Goal: Task Accomplishment & Management: Use online tool/utility

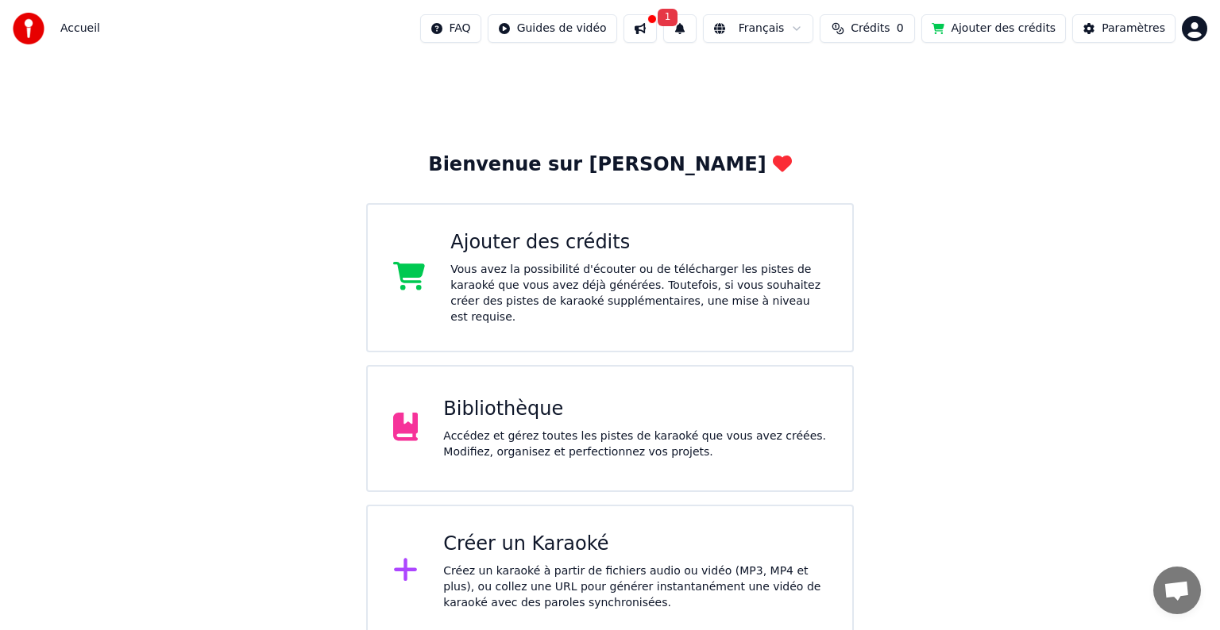
click at [657, 35] on button at bounding box center [639, 28] width 33 height 29
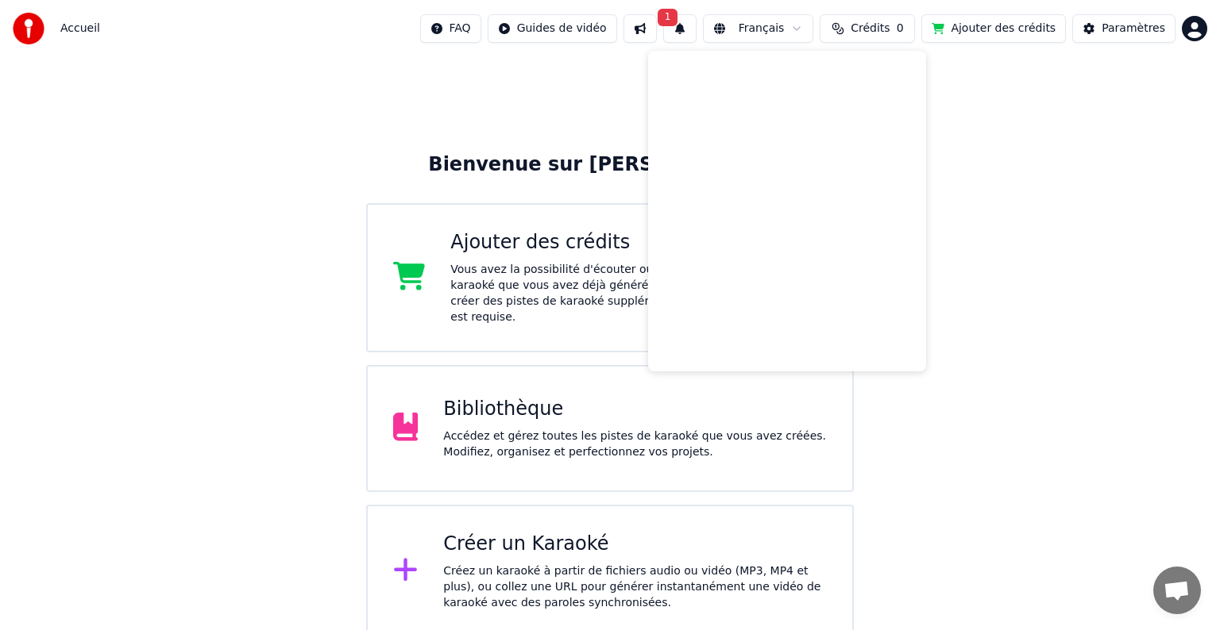
click at [981, 106] on div "Bienvenue sur Youka Ajouter des crédits Vous avez la possibilité d'écouter ou d…" at bounding box center [610, 347] width 1220 height 581
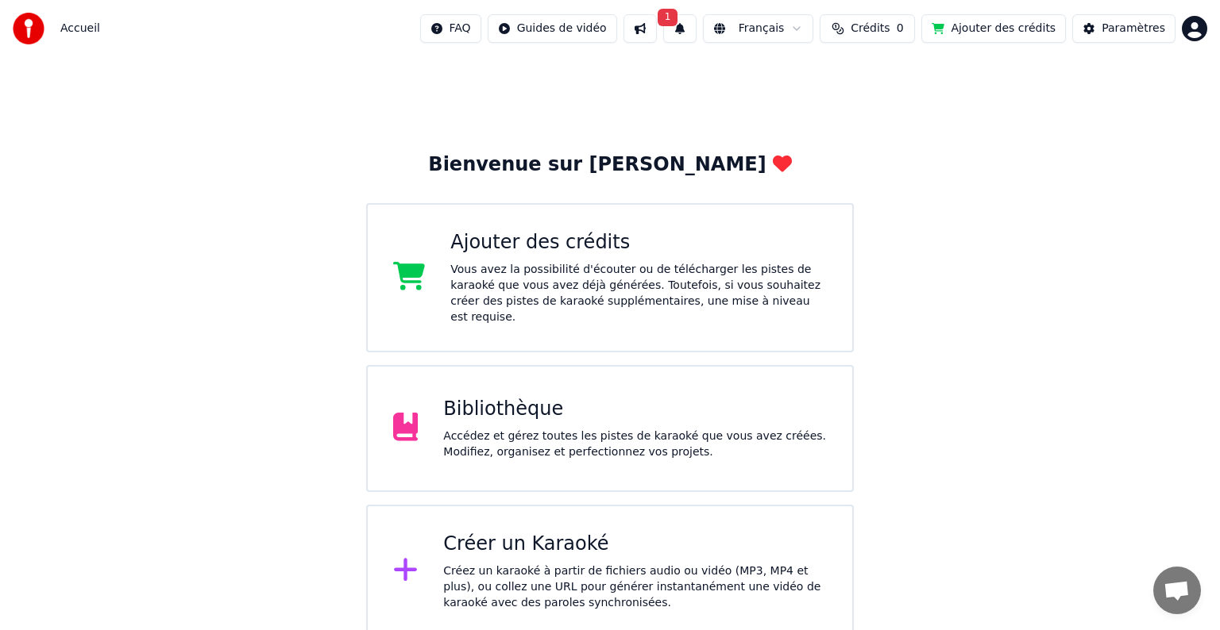
click at [48, 32] on div at bounding box center [33, 29] width 41 height 32
drag, startPoint x: 72, startPoint y: 33, endPoint x: 33, endPoint y: 25, distance: 40.5
click at [33, 25] on div "Accueil" at bounding box center [56, 29] width 87 height 32
click at [33, 25] on img at bounding box center [29, 29] width 32 height 32
click at [1143, 37] on button "Paramètres" at bounding box center [1123, 28] width 103 height 29
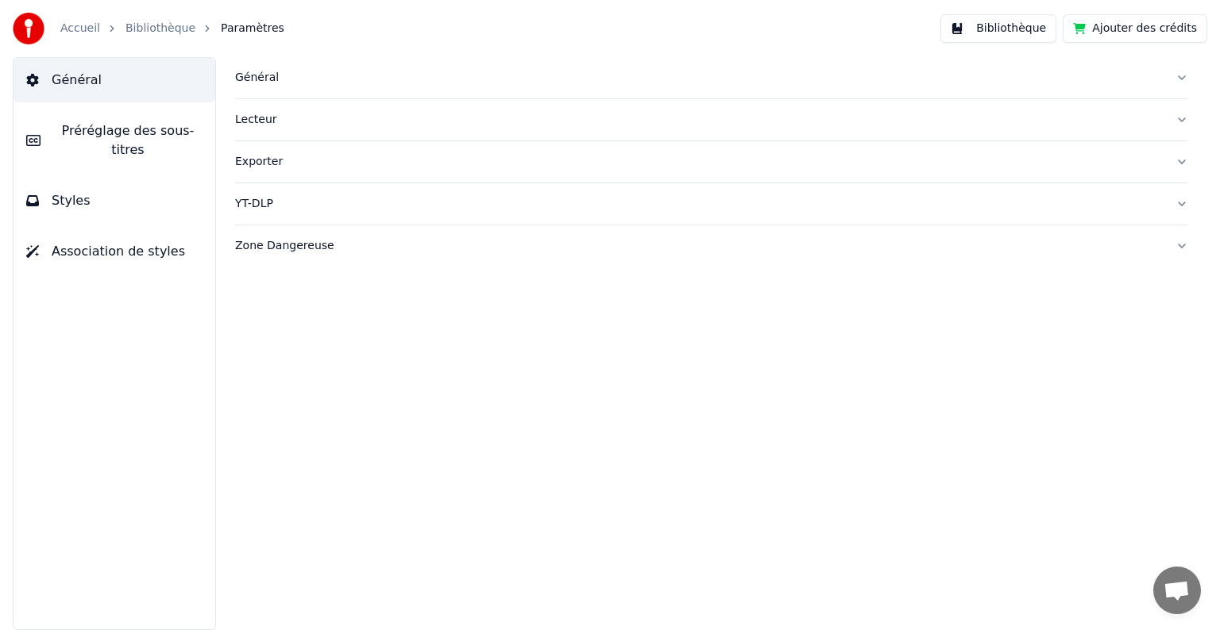
click at [155, 28] on link "Bibliothèque" at bounding box center [160, 29] width 70 height 16
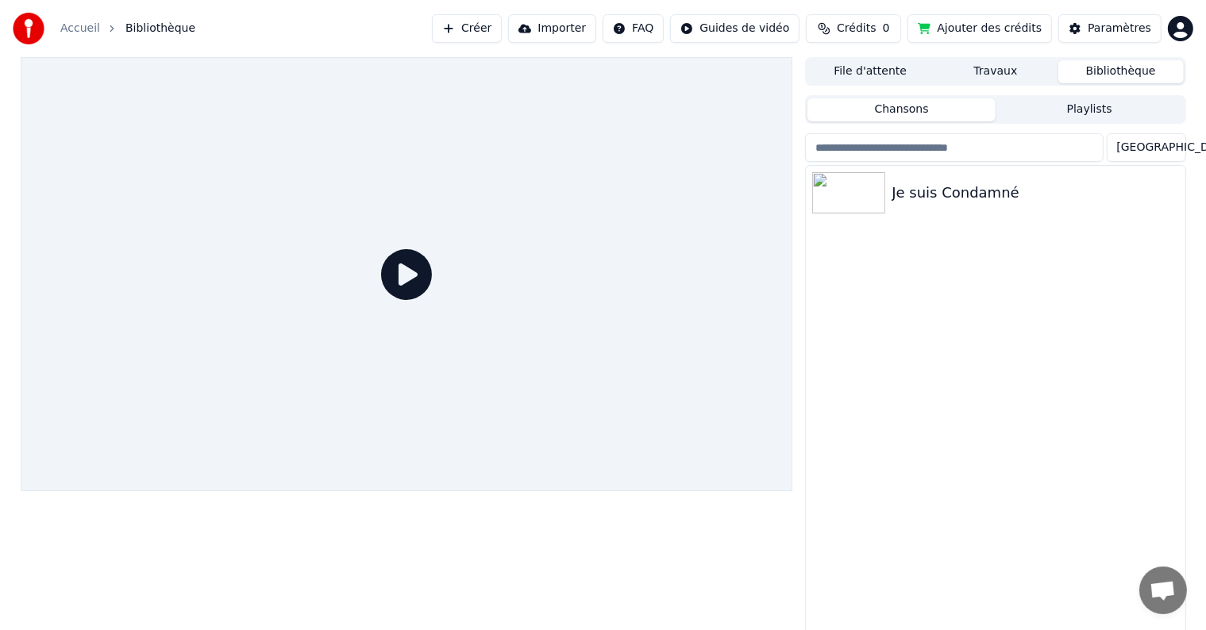
click at [805, 203] on div "Je suis Condamné" at bounding box center [995, 401] width 380 height 473
click at [865, 200] on img at bounding box center [848, 192] width 73 height 41
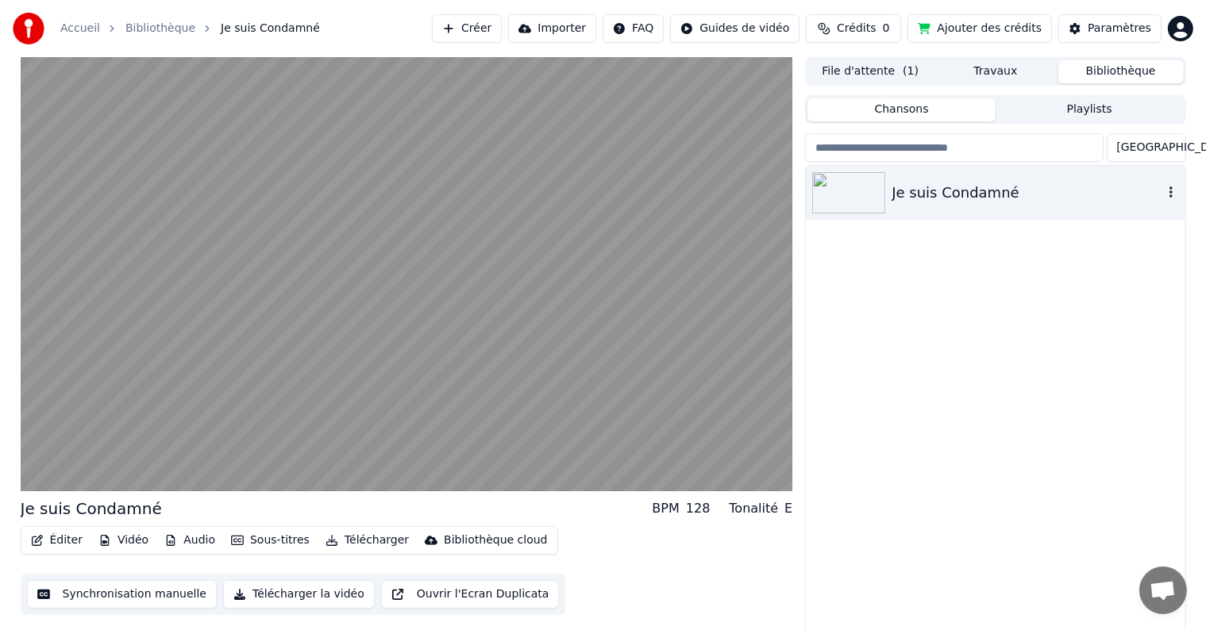
click at [1168, 190] on icon "button" at bounding box center [1171, 192] width 16 height 13
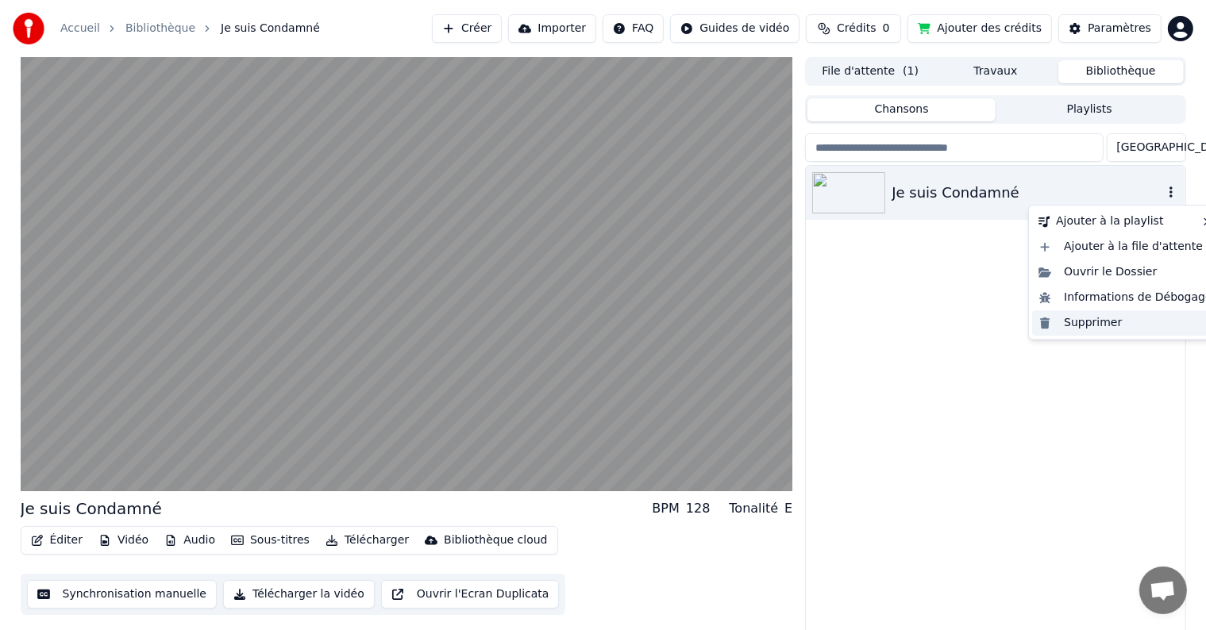
click at [1095, 322] on div "Supprimer" at bounding box center [1125, 322] width 187 height 25
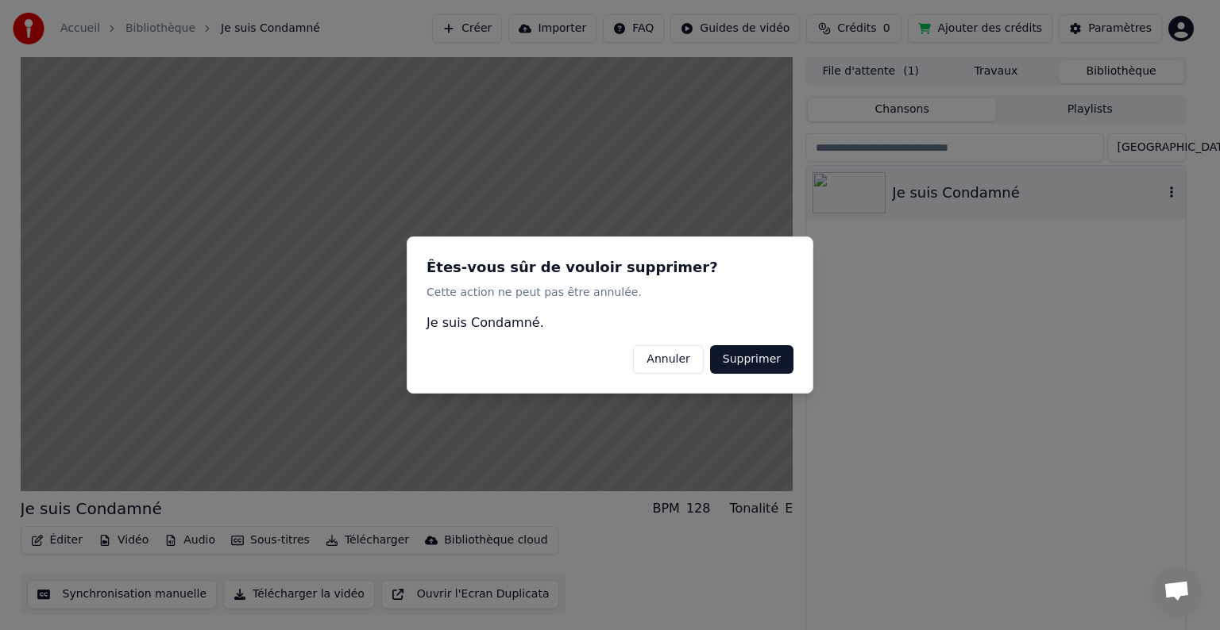
click at [775, 363] on button "Supprimer" at bounding box center [751, 359] width 83 height 29
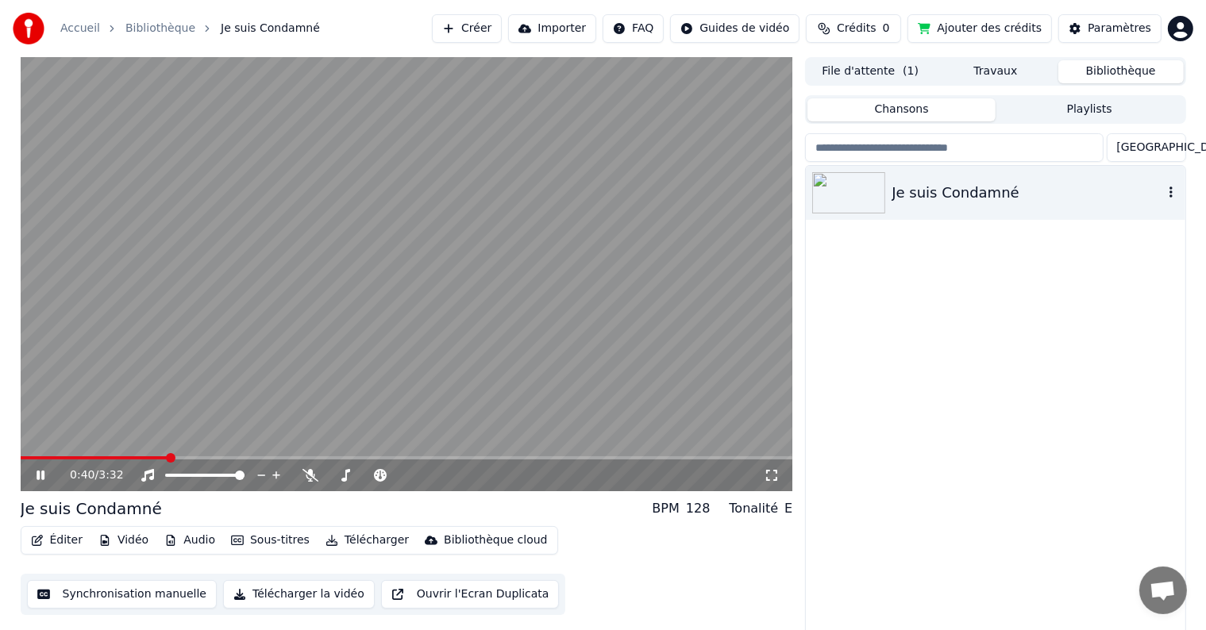
click at [1169, 191] on icon "button" at bounding box center [1171, 192] width 16 height 13
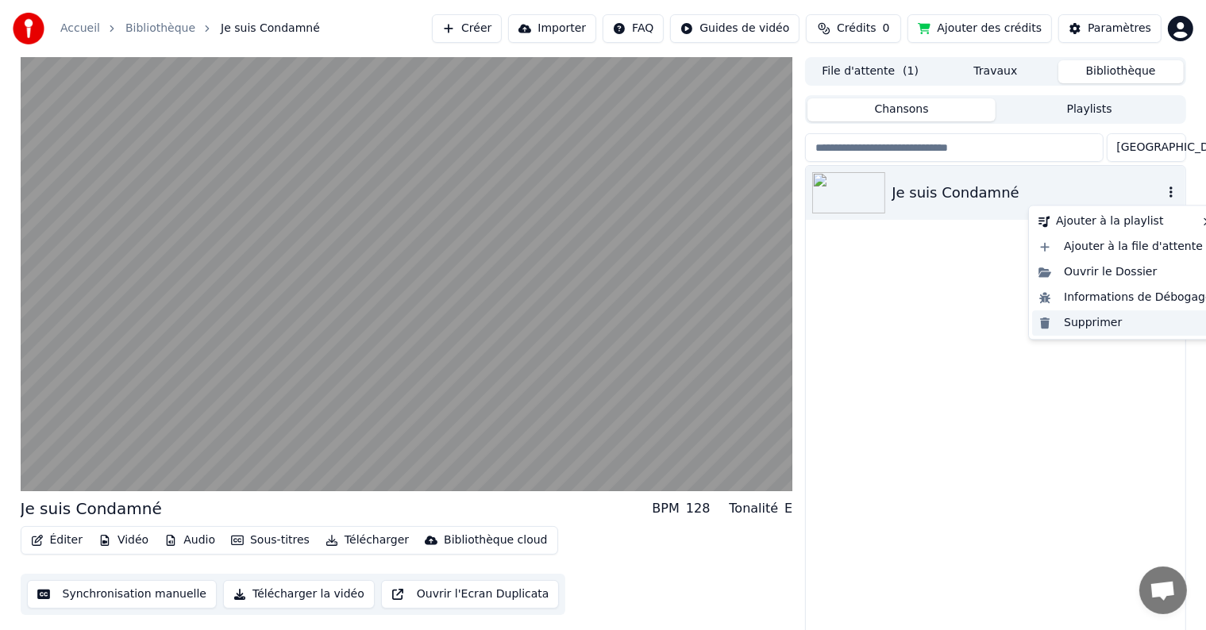
click at [1075, 324] on div "Supprimer" at bounding box center [1125, 322] width 187 height 25
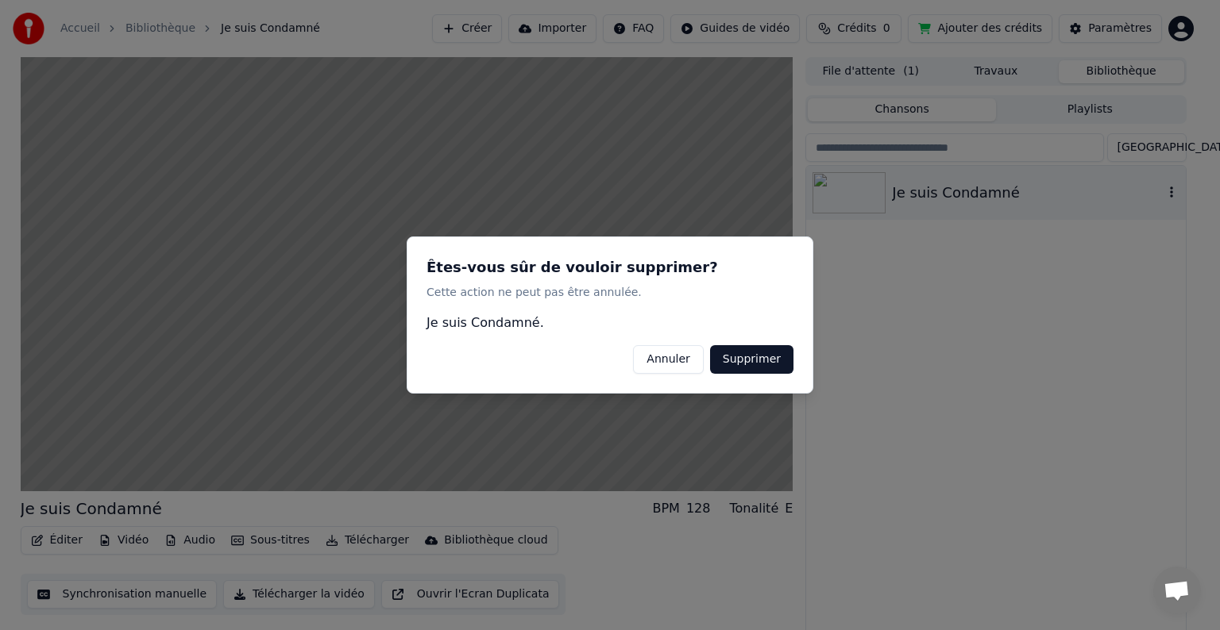
click at [762, 357] on button "Supprimer" at bounding box center [751, 359] width 83 height 29
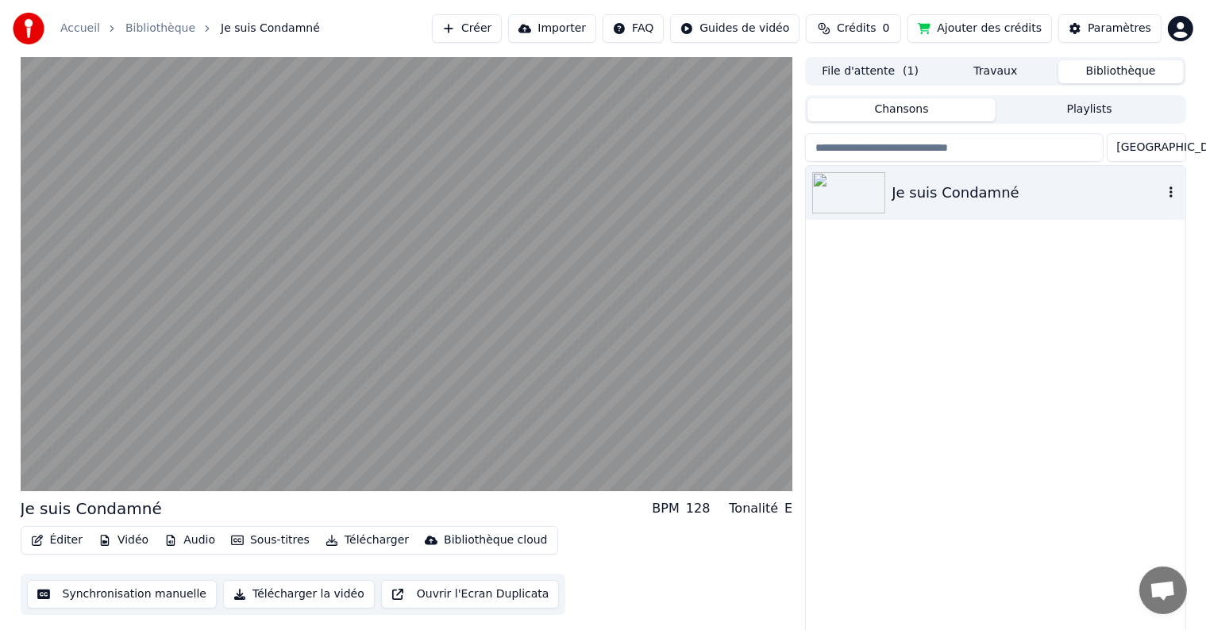
click at [502, 22] on button "Créer" at bounding box center [467, 28] width 70 height 29
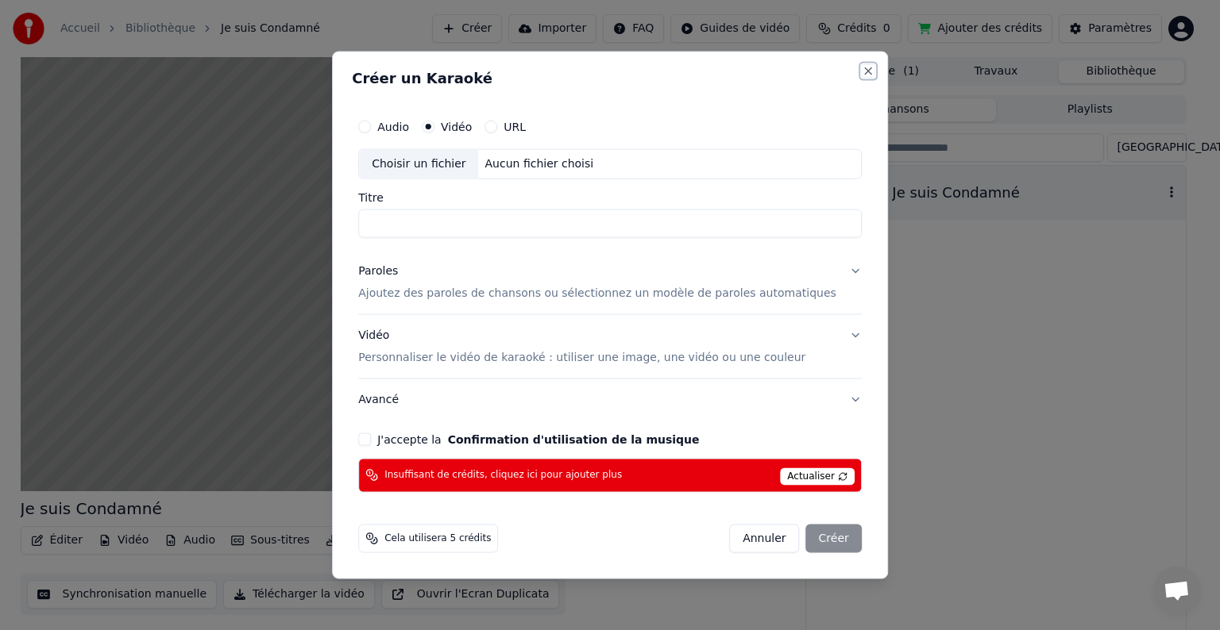
click at [862, 74] on button "Close" at bounding box center [868, 71] width 13 height 13
